Goal: Information Seeking & Learning: Check status

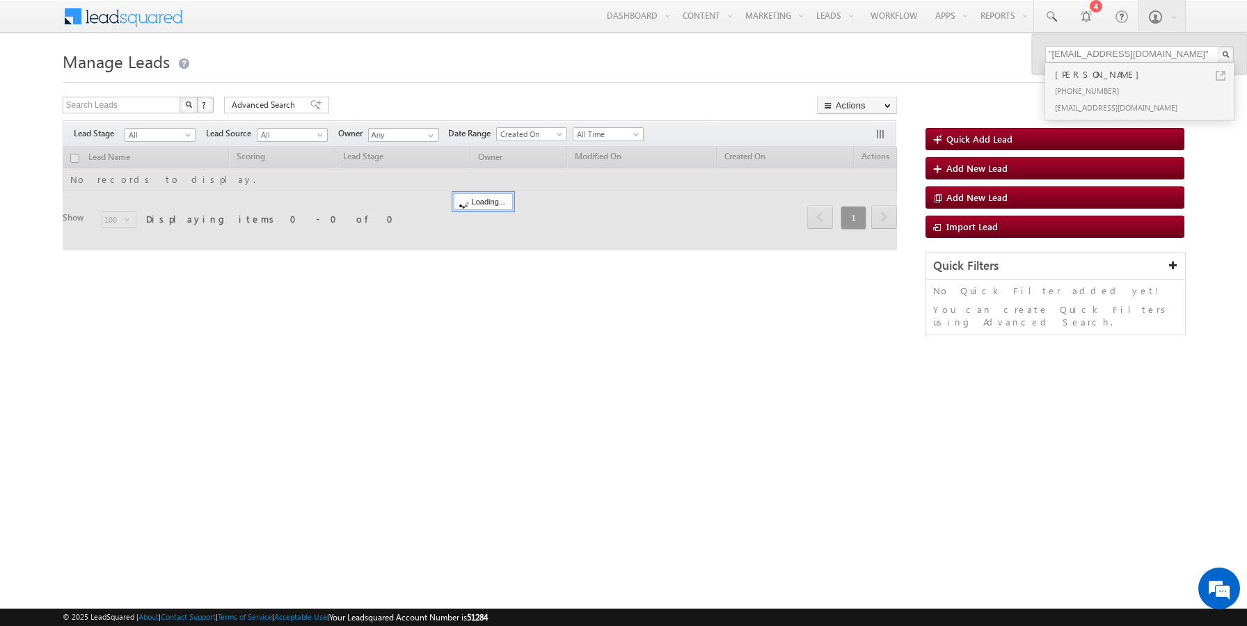
click at [1081, 50] on input ""sairamoct6f@mailinator.com"" at bounding box center [1139, 54] width 189 height 17
type input "9806100313"
click at [1223, 72] on link at bounding box center [1221, 76] width 10 height 10
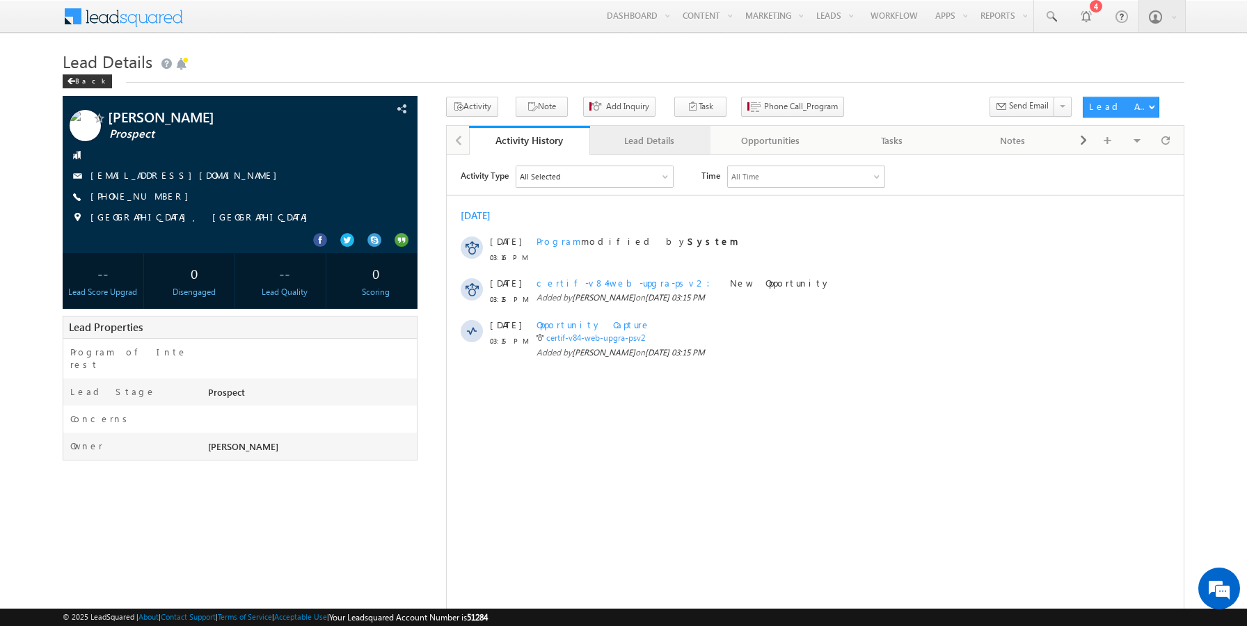
click at [638, 135] on div "Lead Details" at bounding box center [649, 140] width 97 height 17
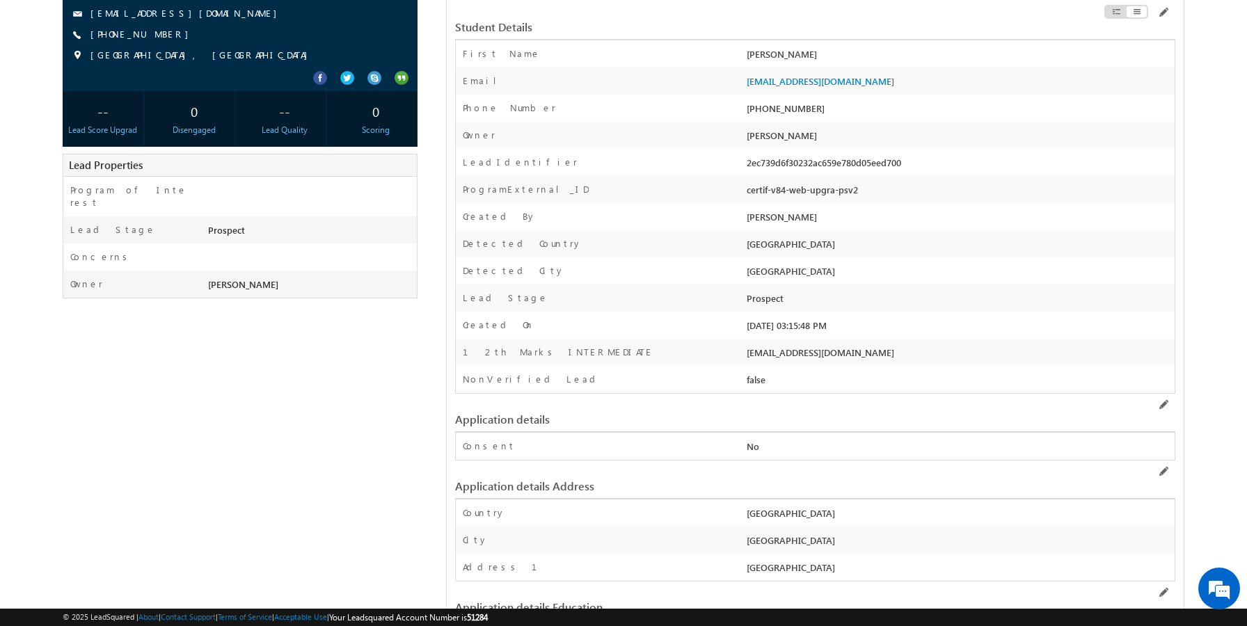
scroll to position [166, 0]
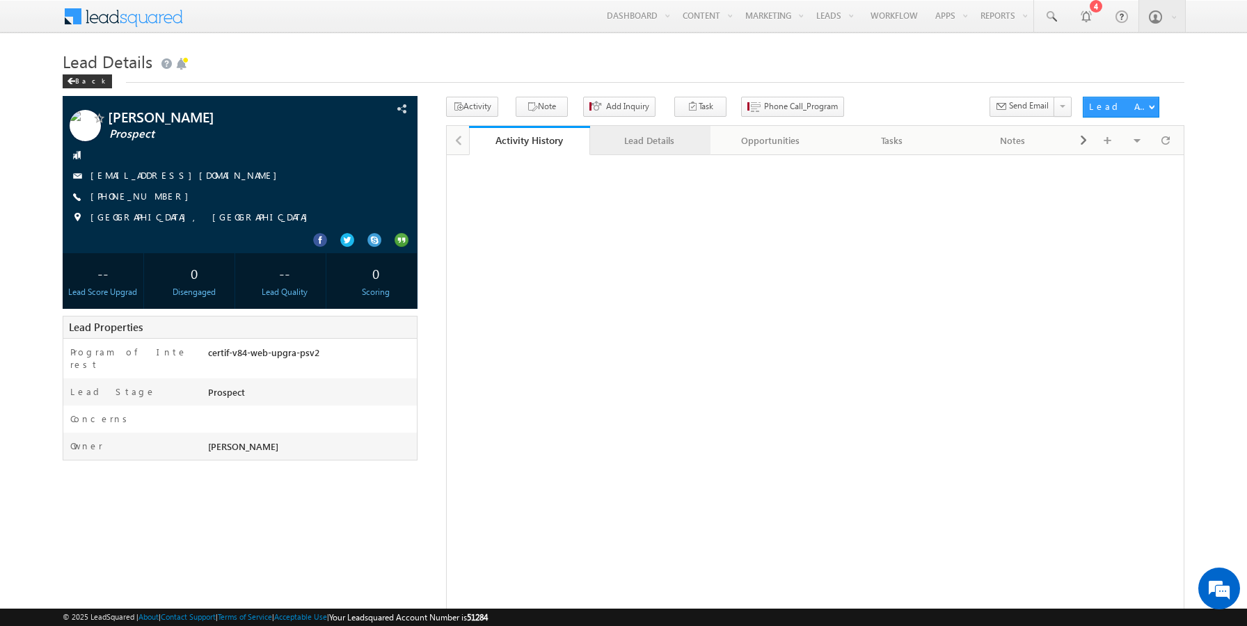
click at [642, 150] on link "Lead Details" at bounding box center [650, 140] width 121 height 29
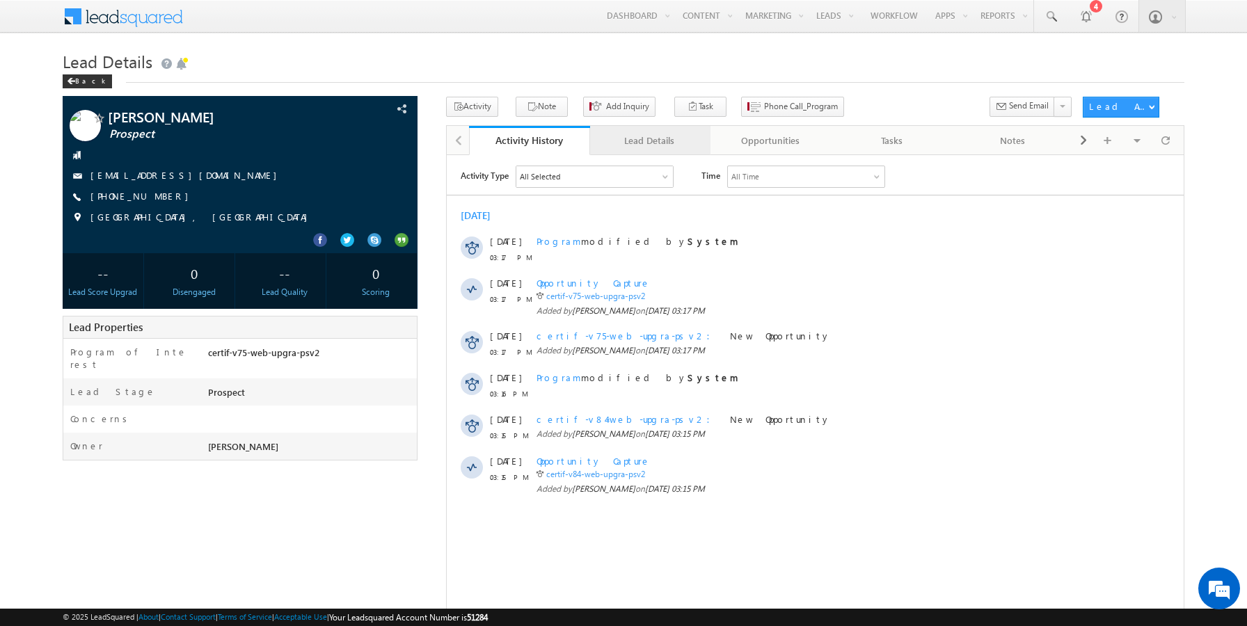
click at [635, 148] on div "Lead Details" at bounding box center [649, 140] width 97 height 17
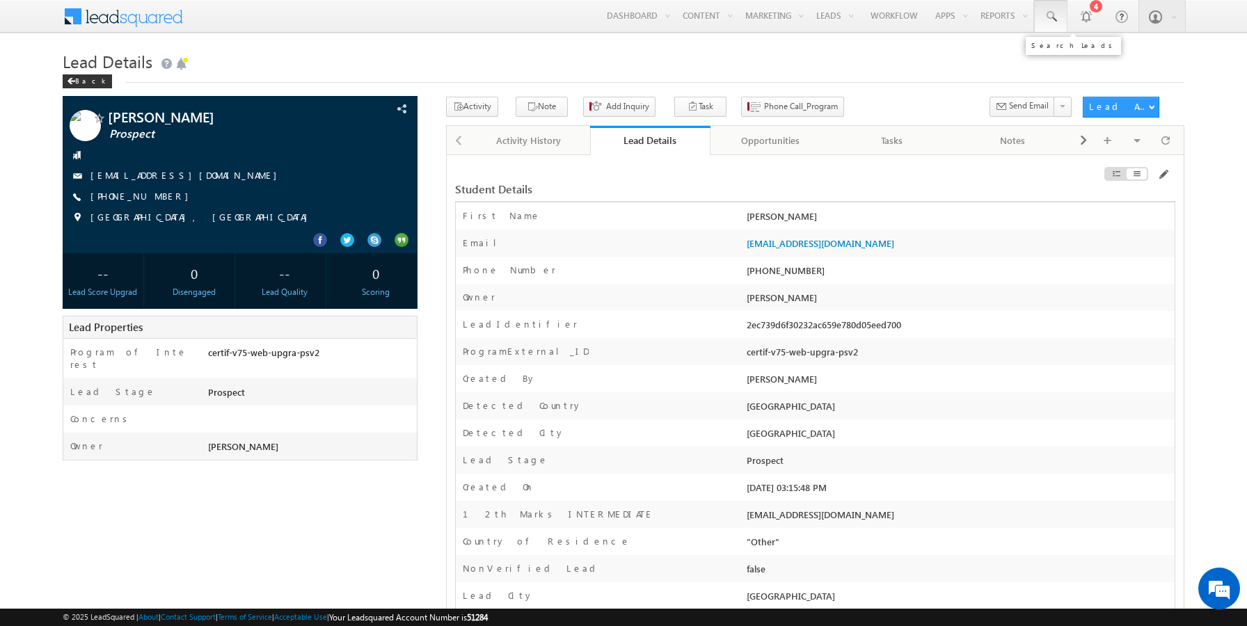
click at [1050, 19] on span at bounding box center [1051, 17] width 14 height 14
paste input "9806100332"
type input "9806100332"
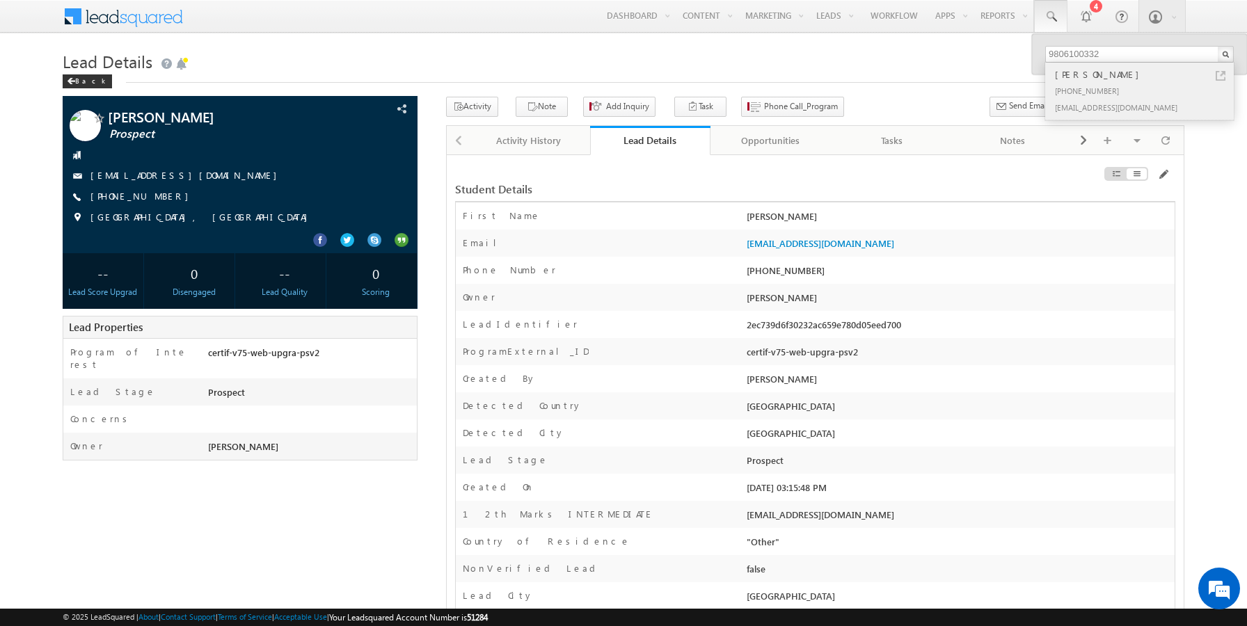
click at [1221, 74] on link at bounding box center [1221, 76] width 10 height 10
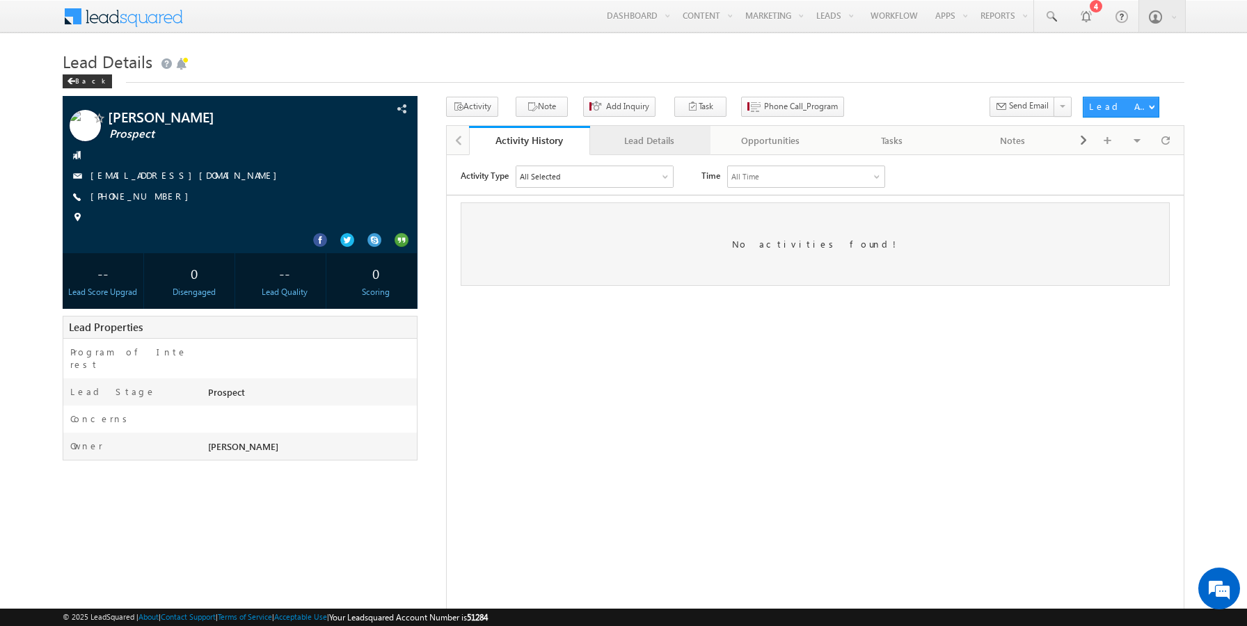
click at [631, 138] on div "Lead Details" at bounding box center [649, 140] width 97 height 17
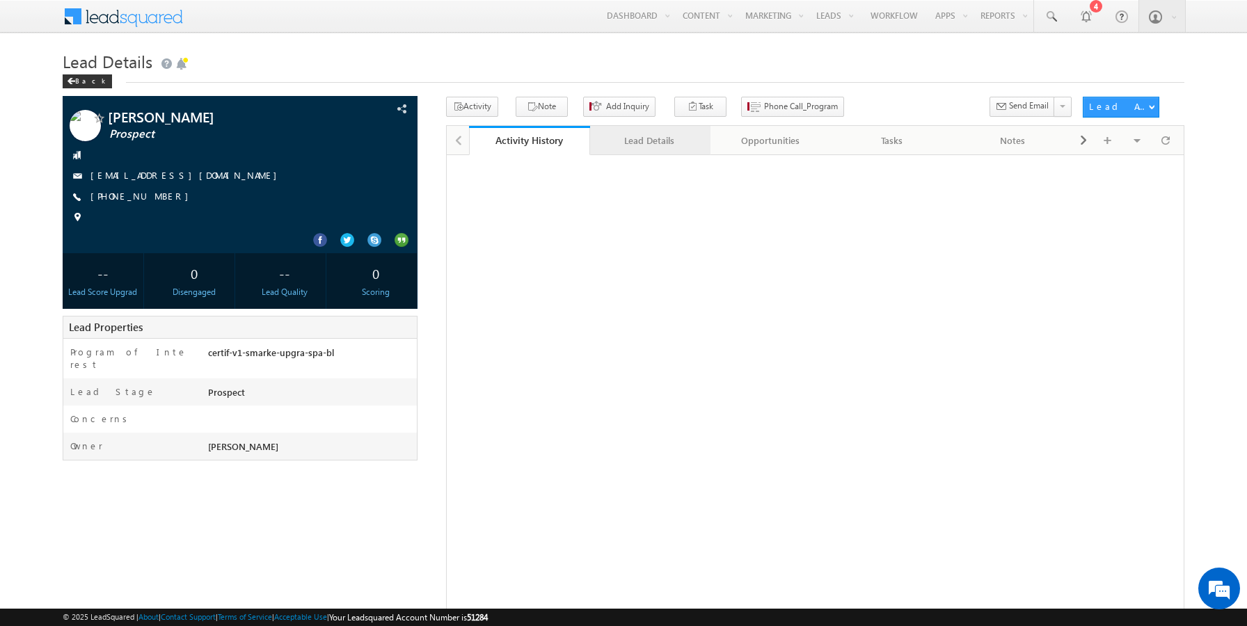
click at [640, 136] on div "Lead Details" at bounding box center [649, 140] width 97 height 17
